Goal: Information Seeking & Learning: Learn about a topic

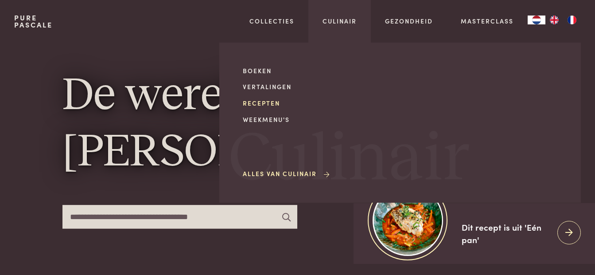
click at [261, 102] on link "Recepten" at bounding box center [318, 102] width 150 height 9
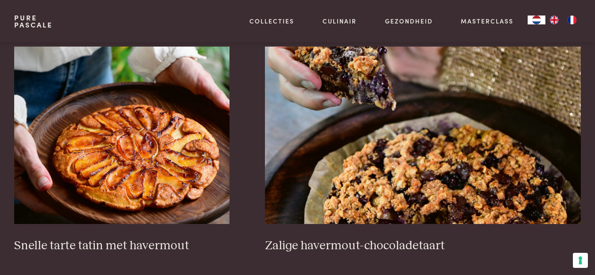
scroll to position [1285, 0]
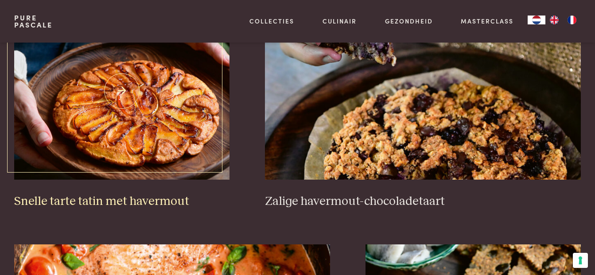
click at [151, 99] on img at bounding box center [122, 90] width 216 height 177
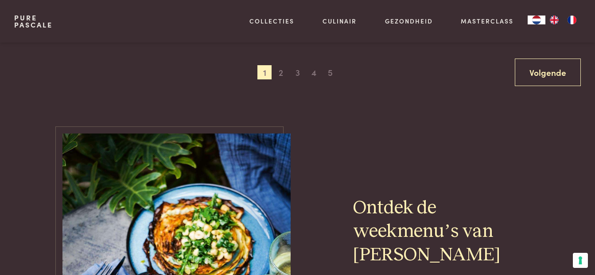
scroll to position [1684, 0]
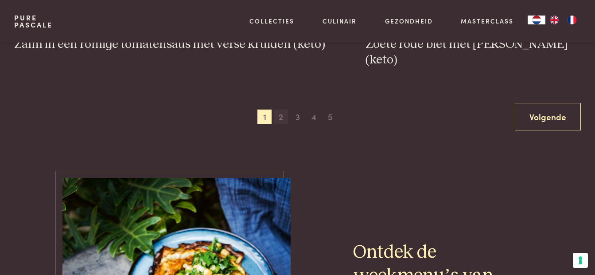
click at [281, 109] on span "2" at bounding box center [281, 116] width 14 height 14
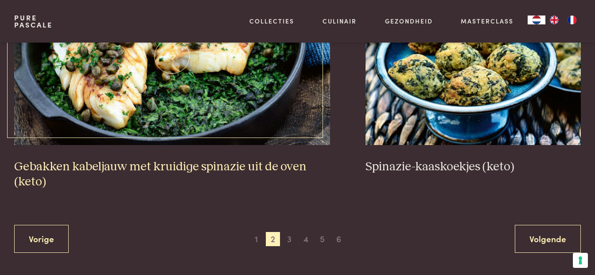
scroll to position [1622, 0]
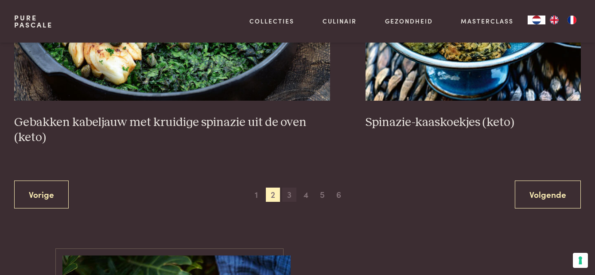
click at [288, 193] on span "3" at bounding box center [289, 194] width 14 height 14
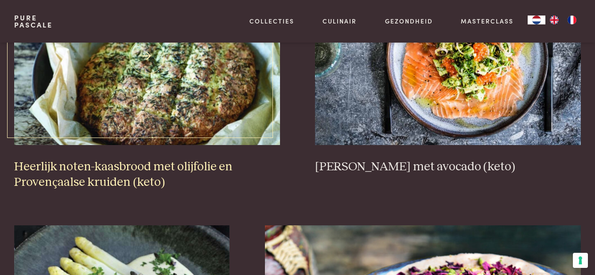
scroll to position [292, 0]
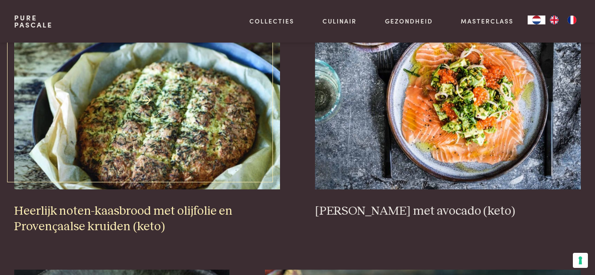
click at [151, 100] on img at bounding box center [147, 100] width 266 height 177
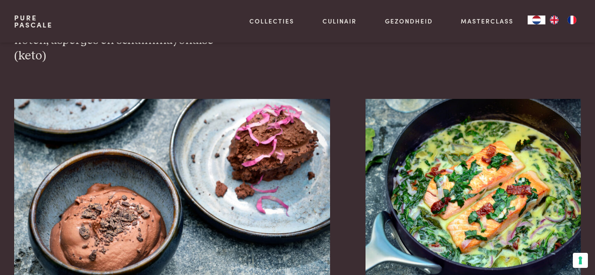
scroll to position [824, 0]
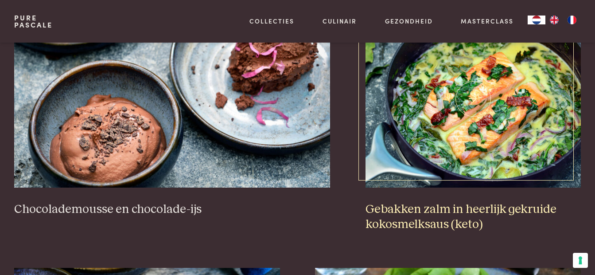
click at [481, 124] on img at bounding box center [474, 98] width 216 height 177
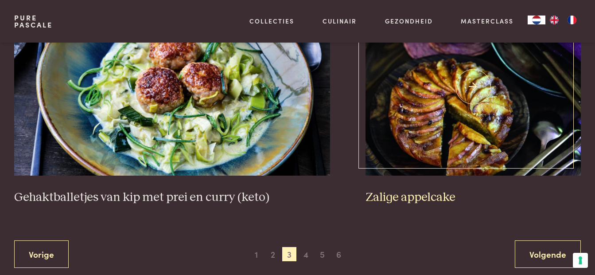
scroll to position [1622, 0]
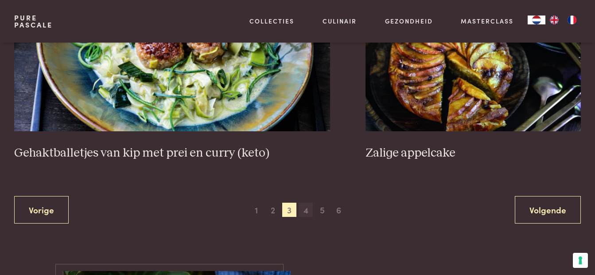
click at [307, 209] on span "4" at bounding box center [306, 210] width 14 height 14
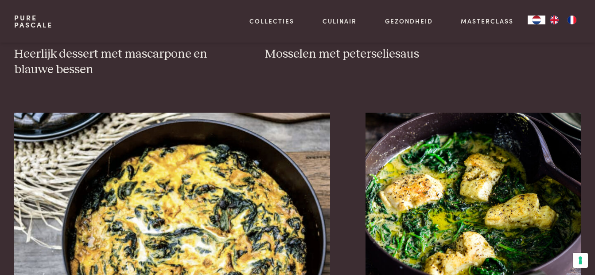
scroll to position [780, 0]
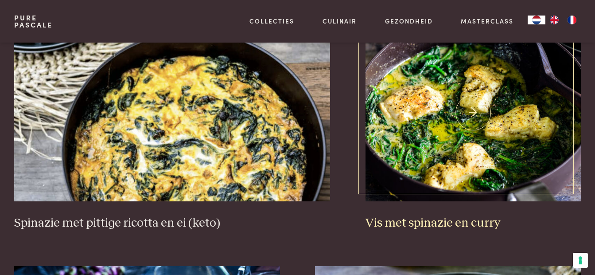
click at [441, 126] on img at bounding box center [474, 112] width 216 height 177
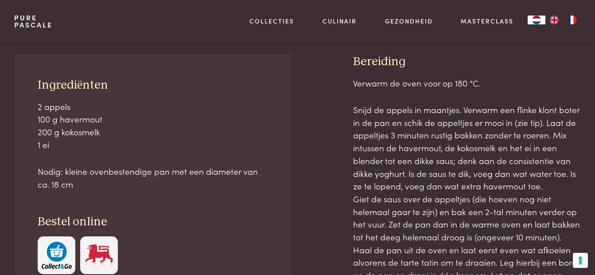
scroll to position [399, 0]
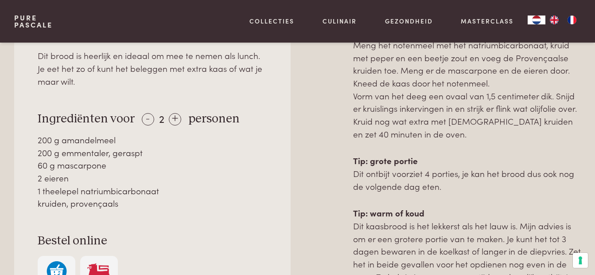
scroll to position [532, 0]
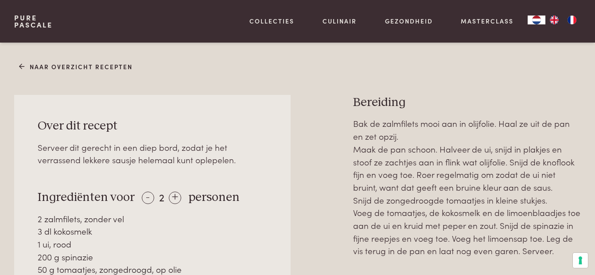
scroll to position [266, 0]
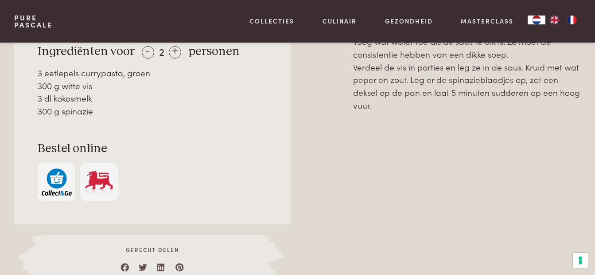
scroll to position [355, 0]
